Goal: Information Seeking & Learning: Learn about a topic

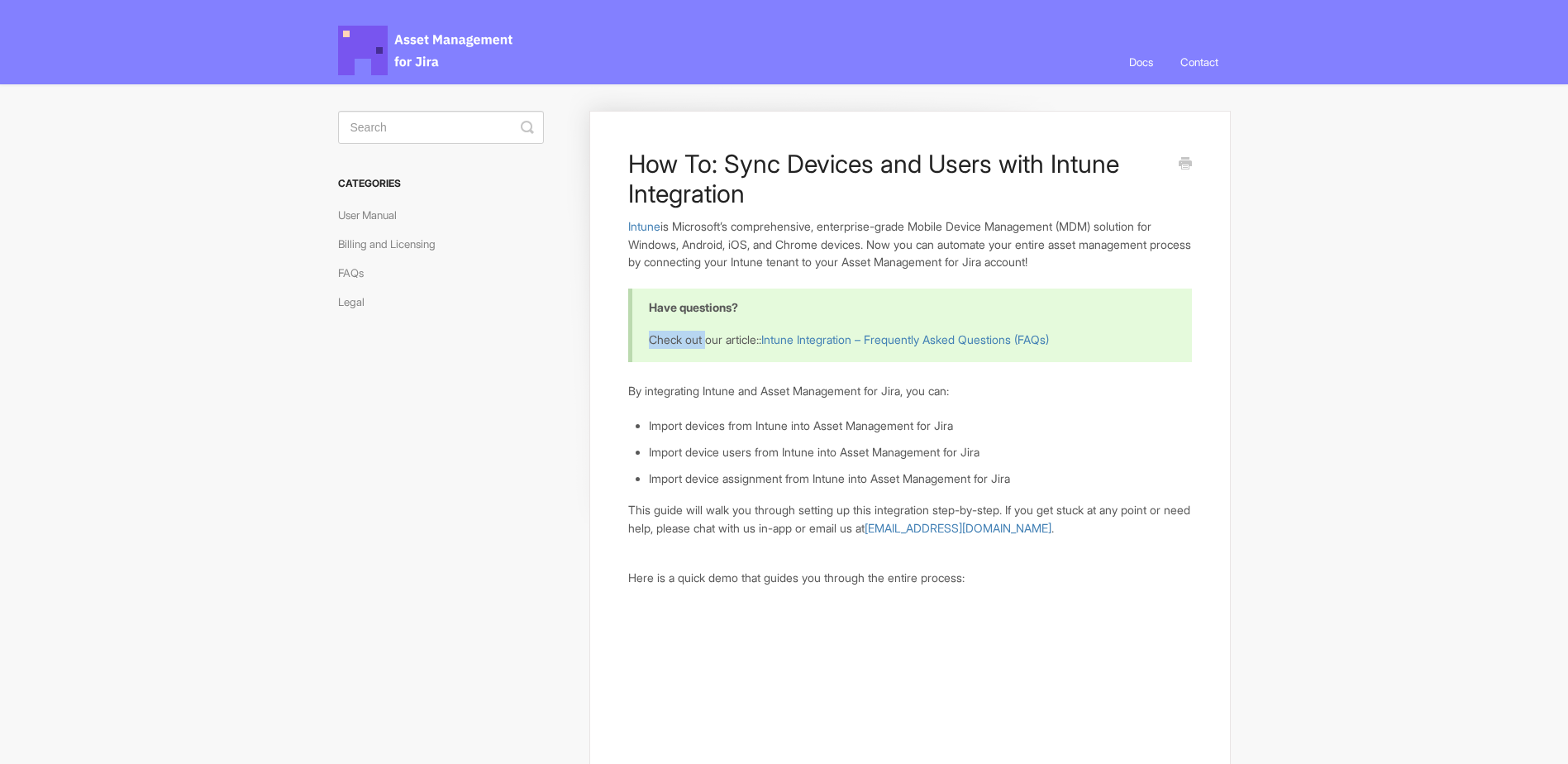
drag, startPoint x: 667, startPoint y: 348, endPoint x: 710, endPoint y: 348, distance: 43.0
click at [710, 348] on div "Have questions? Check out our article:: Intune Integration – Frequently Asked Q…" at bounding box center [910, 324] width 563 height 72
drag, startPoint x: 710, startPoint y: 348, endPoint x: 627, endPoint y: 362, distance: 84.2
click at [377, 53] on span "Asset Management for Jira Docs" at bounding box center [427, 51] width 177 height 50
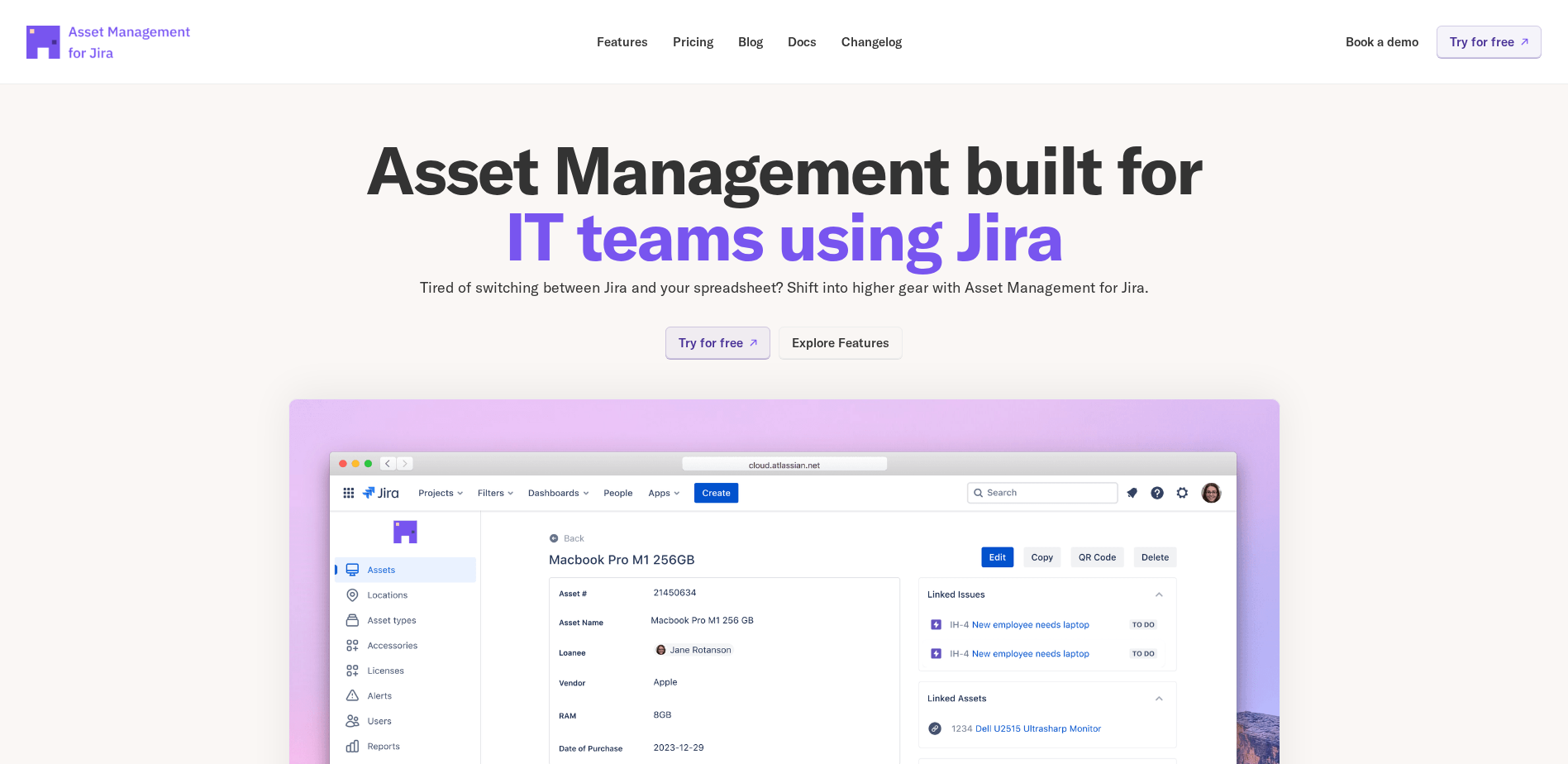
click at [886, 341] on p "Explore Features" at bounding box center [840, 342] width 97 height 12
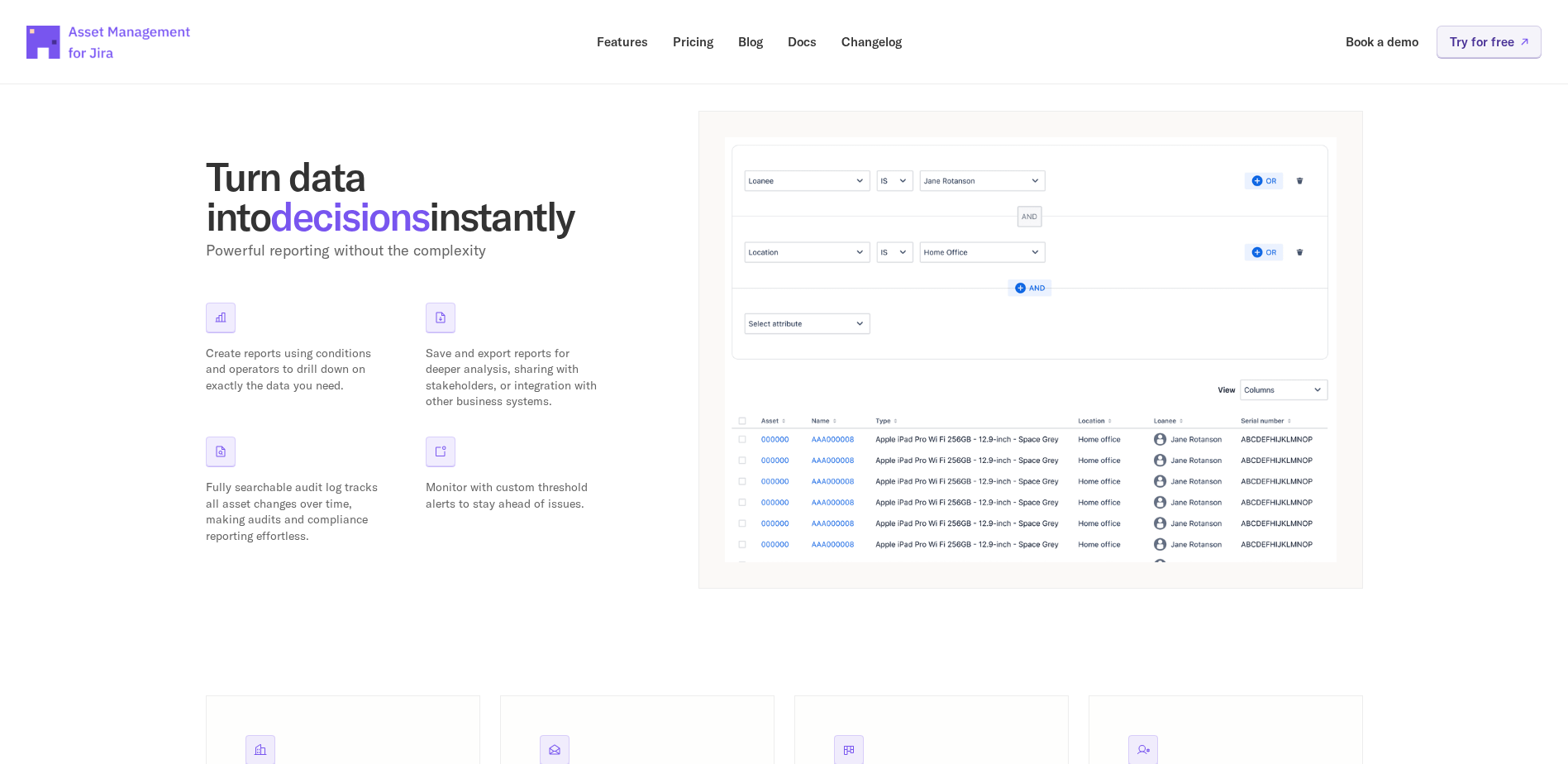
scroll to position [980, 0]
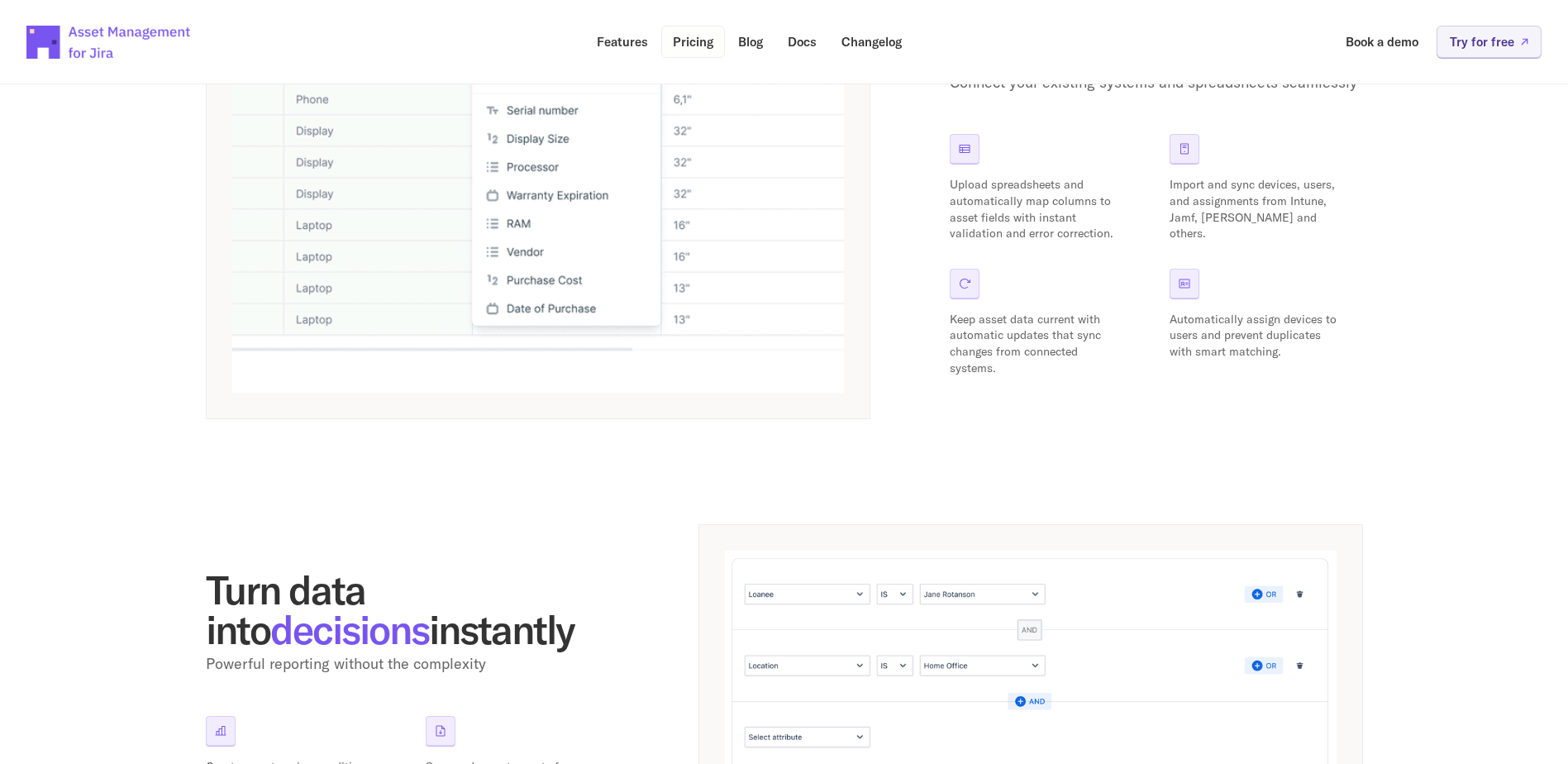
click at [685, 36] on p "Pricing" at bounding box center [692, 42] width 41 height 12
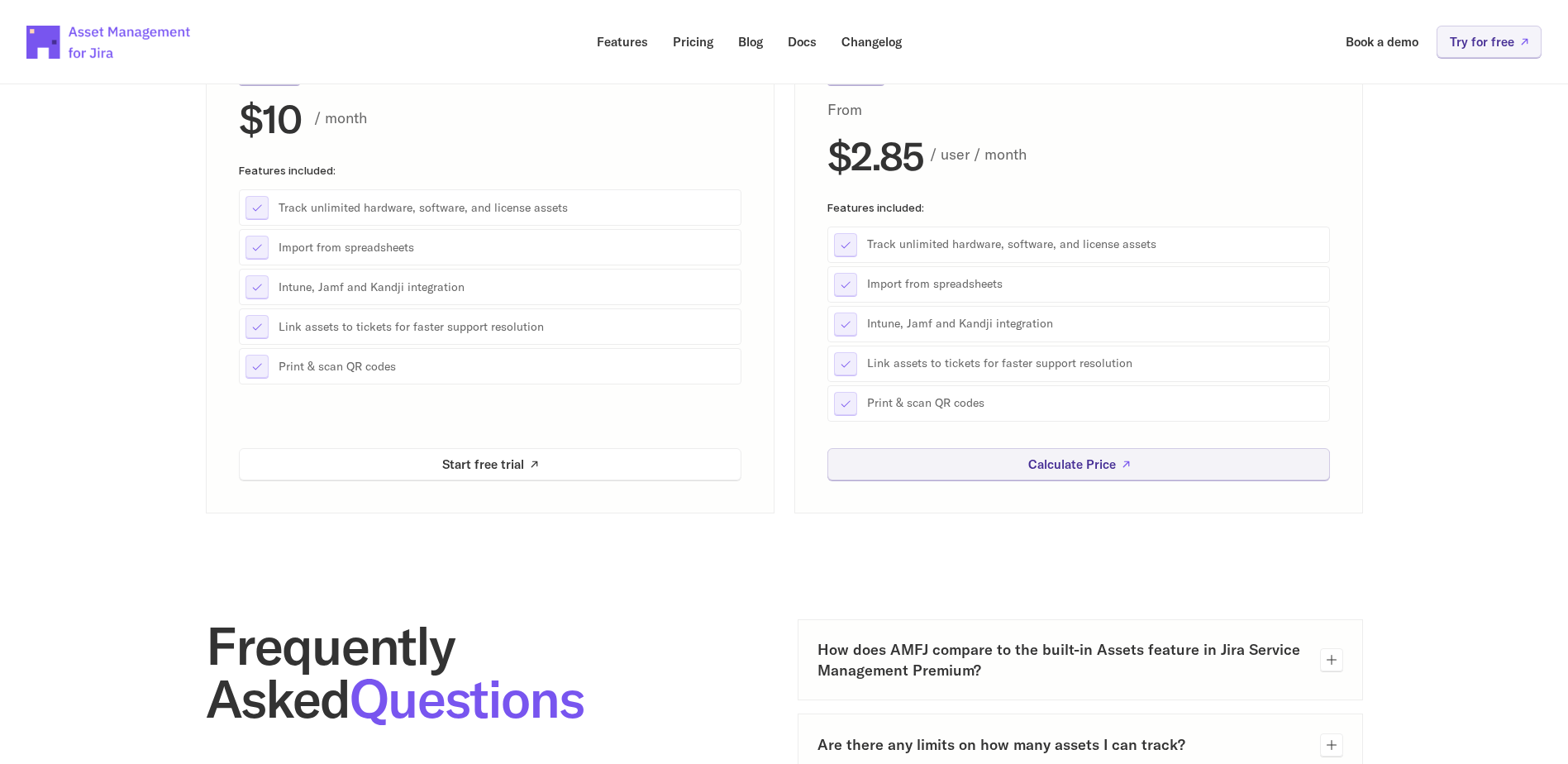
scroll to position [331, 0]
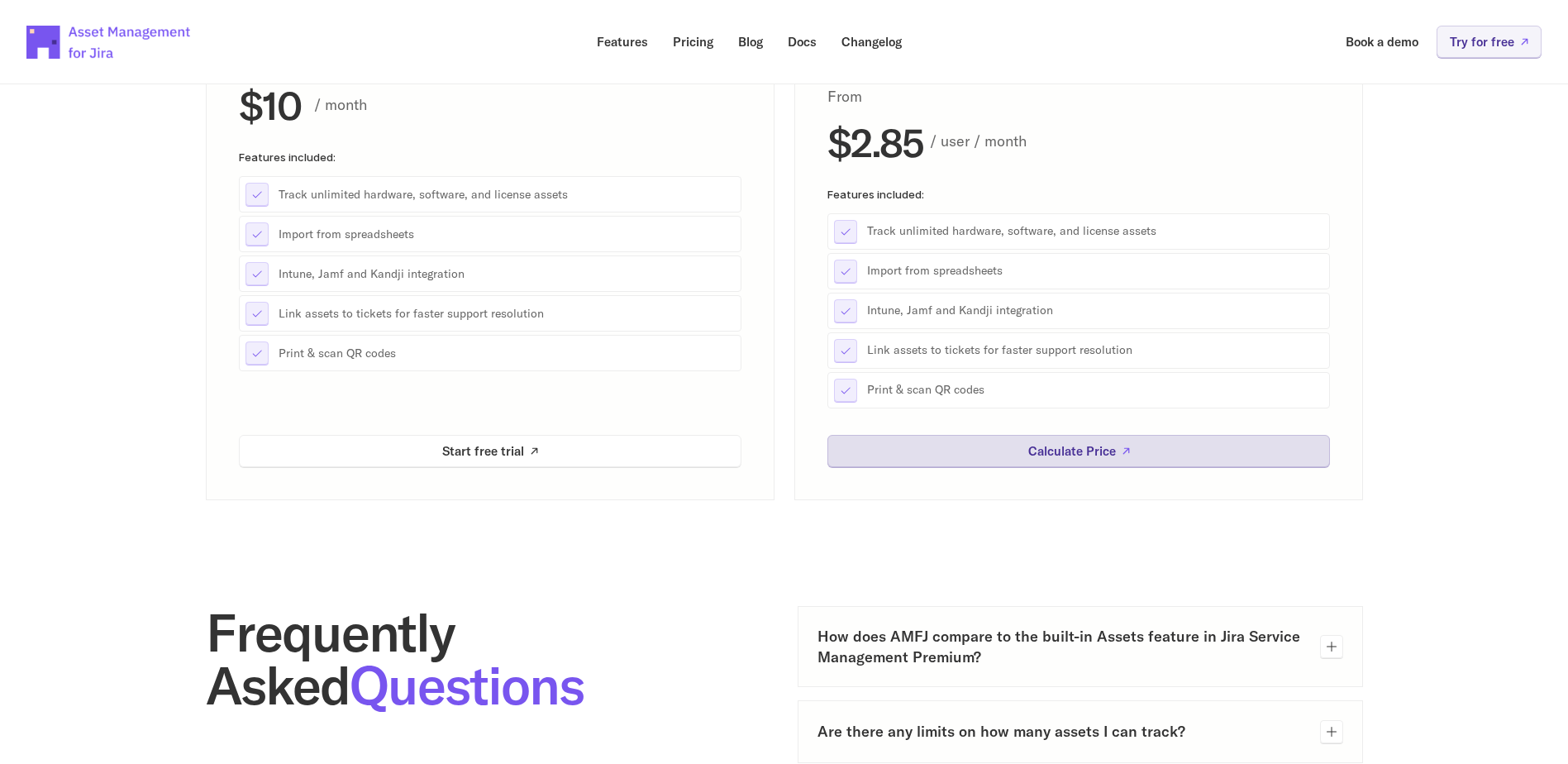
click at [1035, 455] on p "Calculate Price" at bounding box center [1071, 451] width 87 height 12
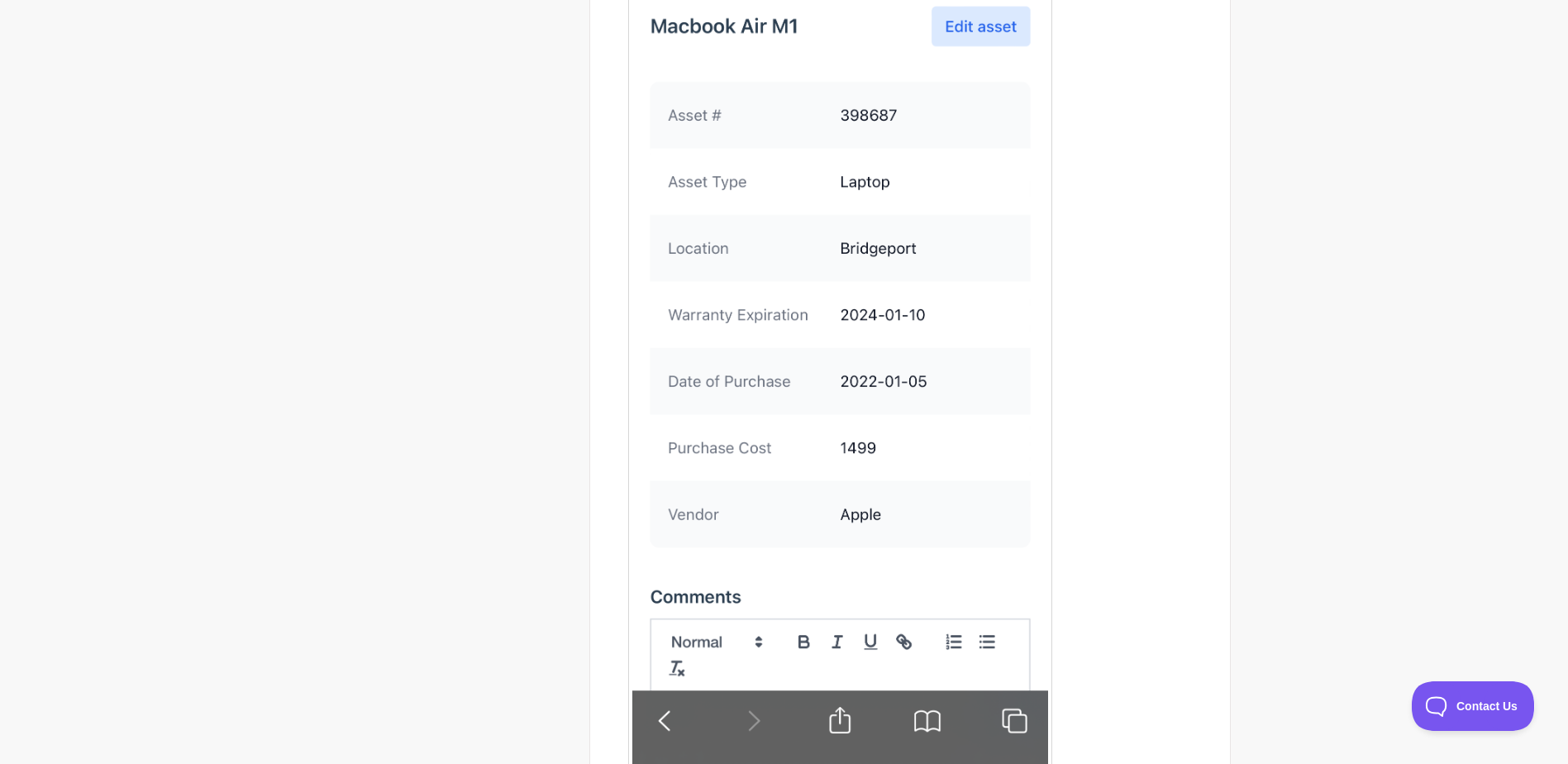
scroll to position [3354, 0]
